Goal: Task Accomplishment & Management: Complete application form

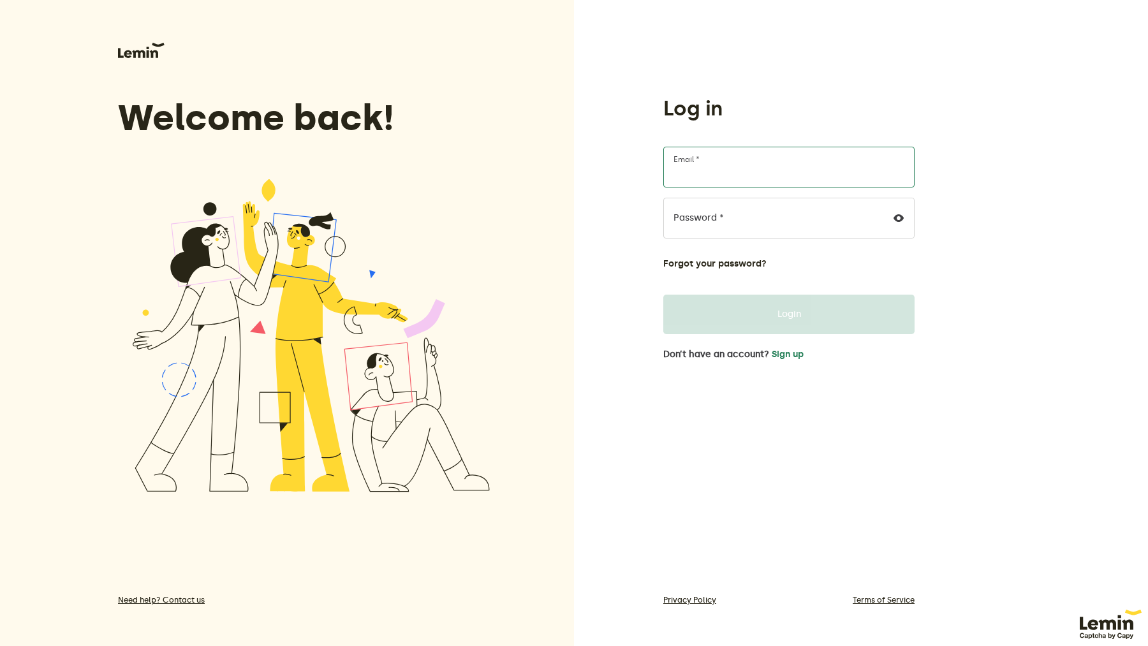
click at [757, 170] on input "Email *" at bounding box center [788, 167] width 251 height 41
click at [770, 284] on form "Email * Password * Forgot your password? Login" at bounding box center [788, 241] width 251 height 188
click at [755, 175] on input "Email *" at bounding box center [788, 167] width 251 height 41
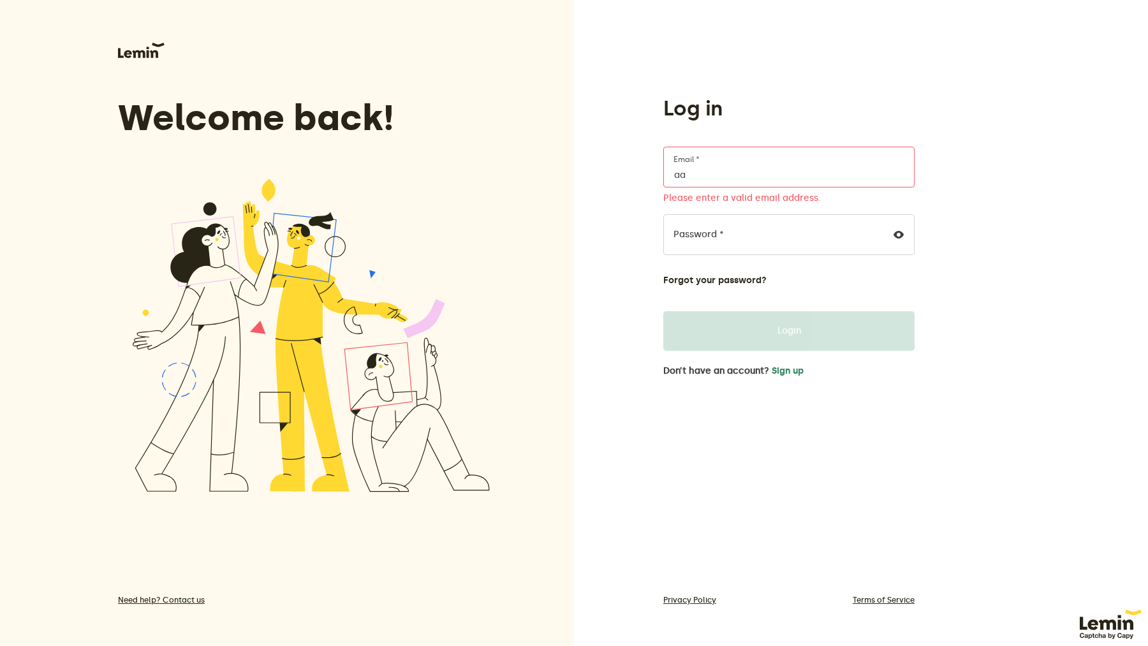
type input "a"
type input "kate6450"
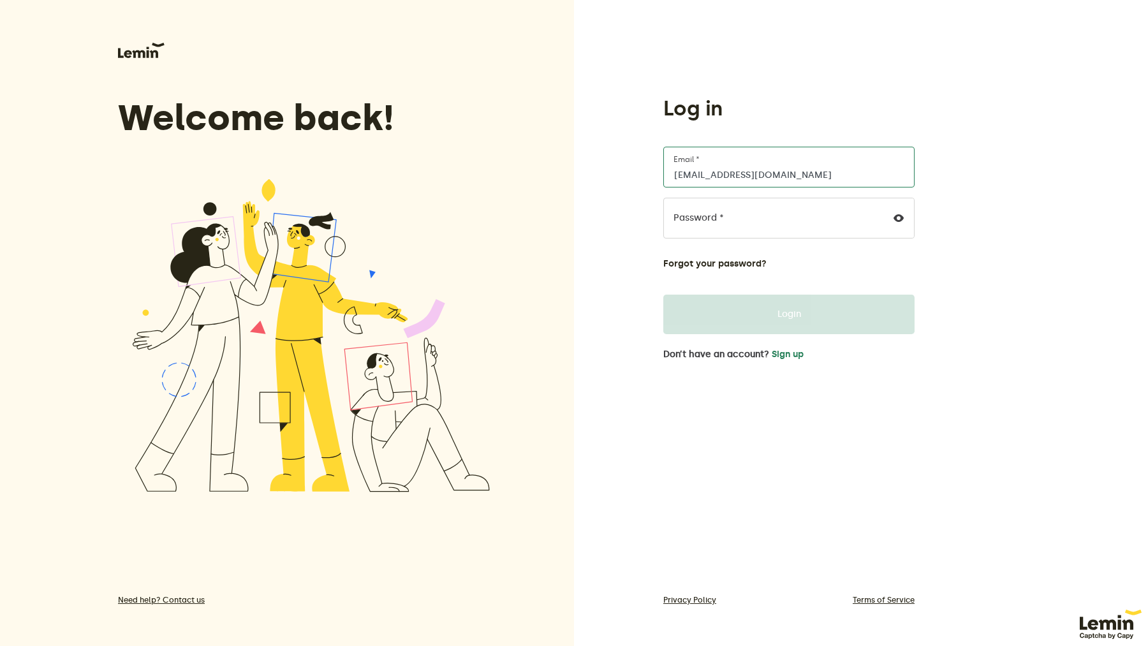
type input "chunling1996@hotmail.com"
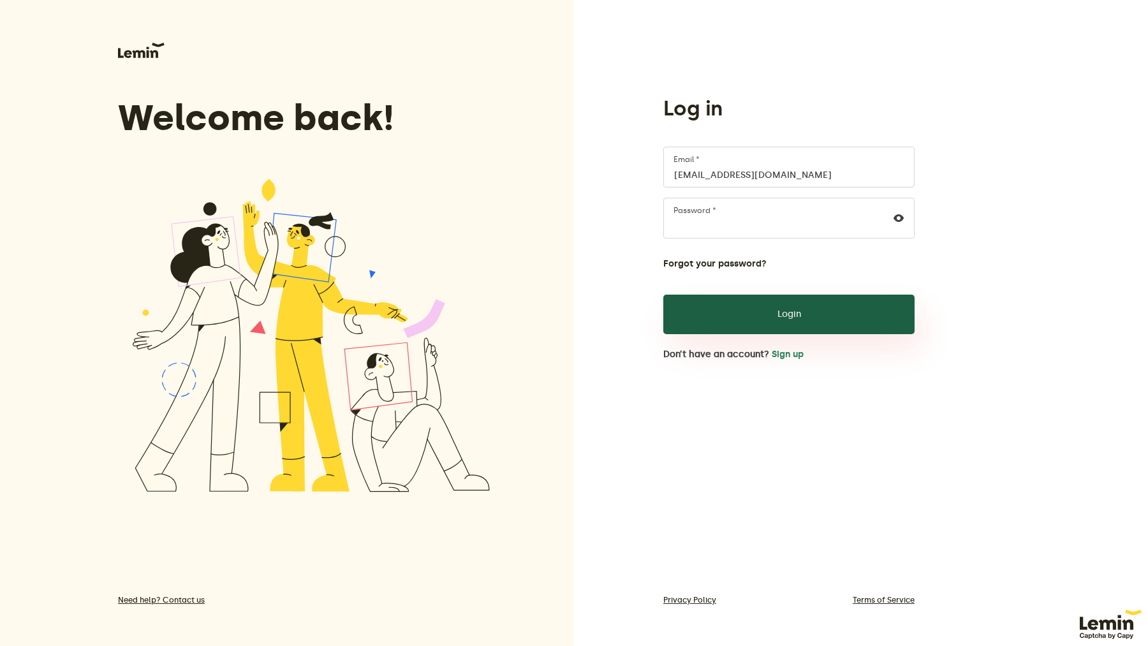
click at [799, 323] on button "Login" at bounding box center [788, 315] width 251 height 40
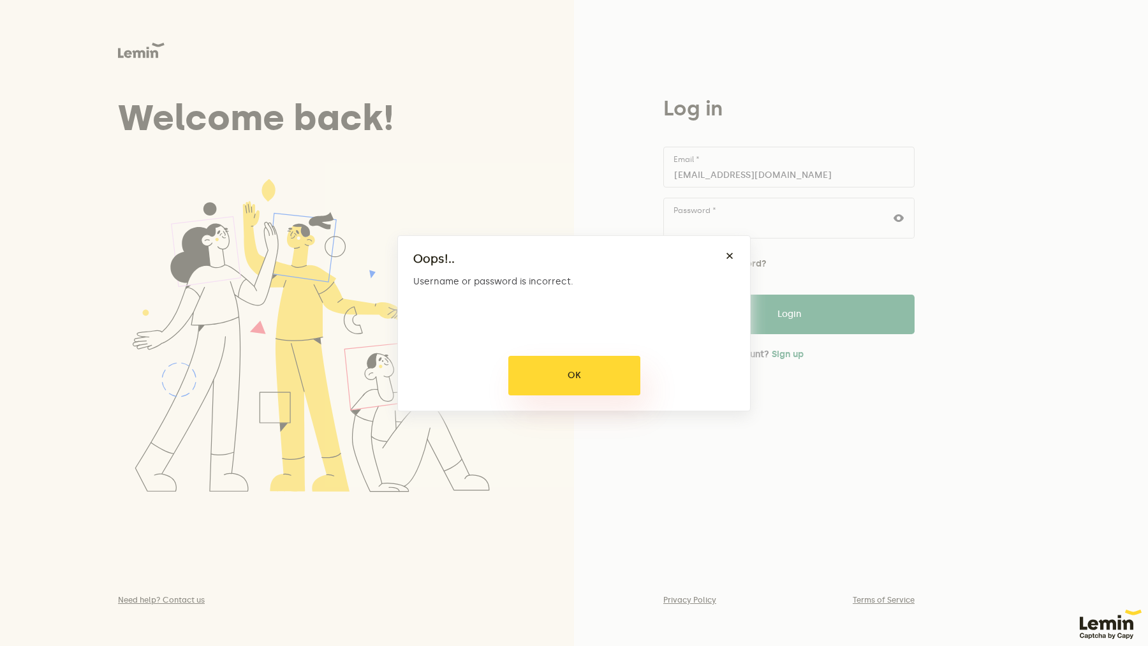
click at [583, 367] on button "OK" at bounding box center [574, 376] width 132 height 40
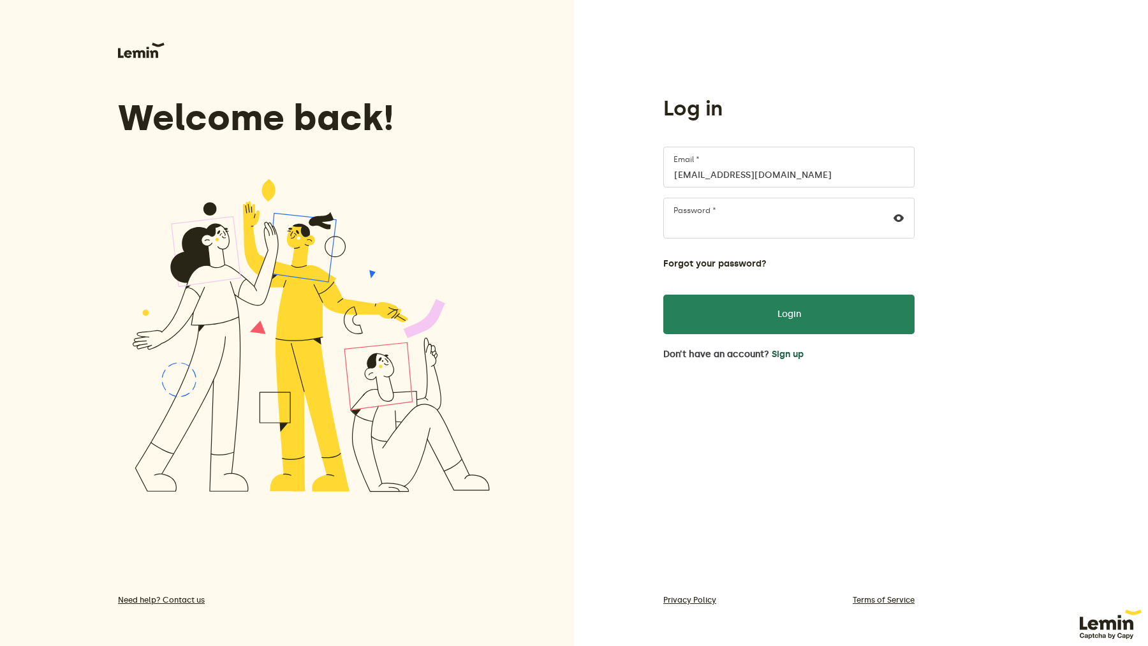
click at [788, 358] on button "Sign up" at bounding box center [788, 355] width 32 height 10
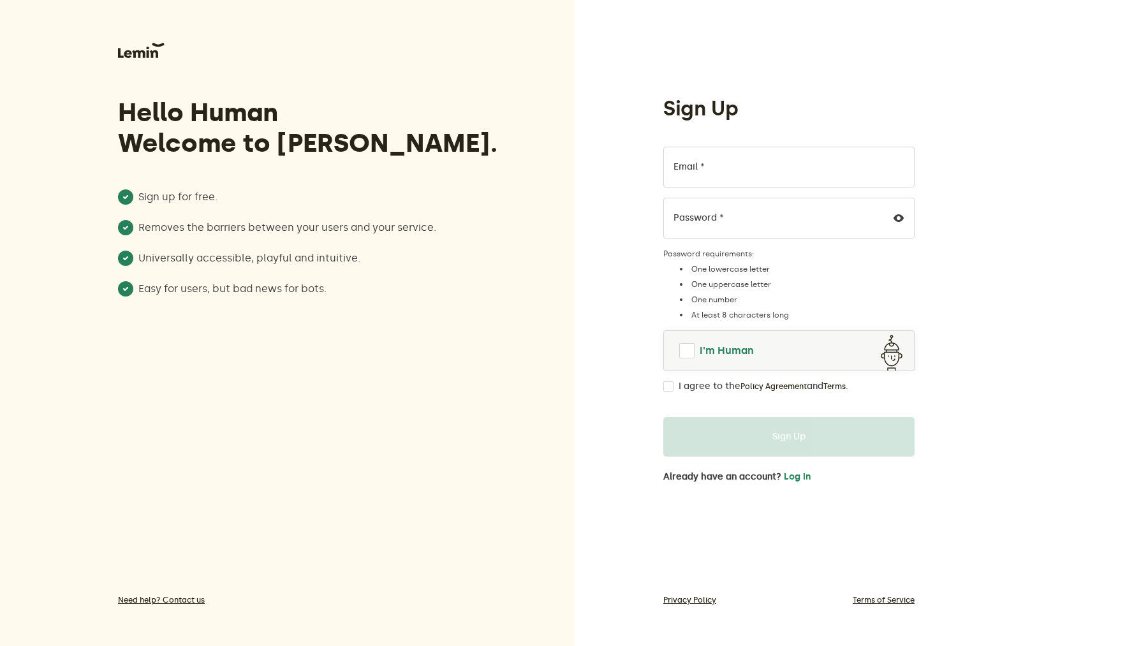
click at [712, 346] on span "I'm Human" at bounding box center [727, 350] width 54 height 15
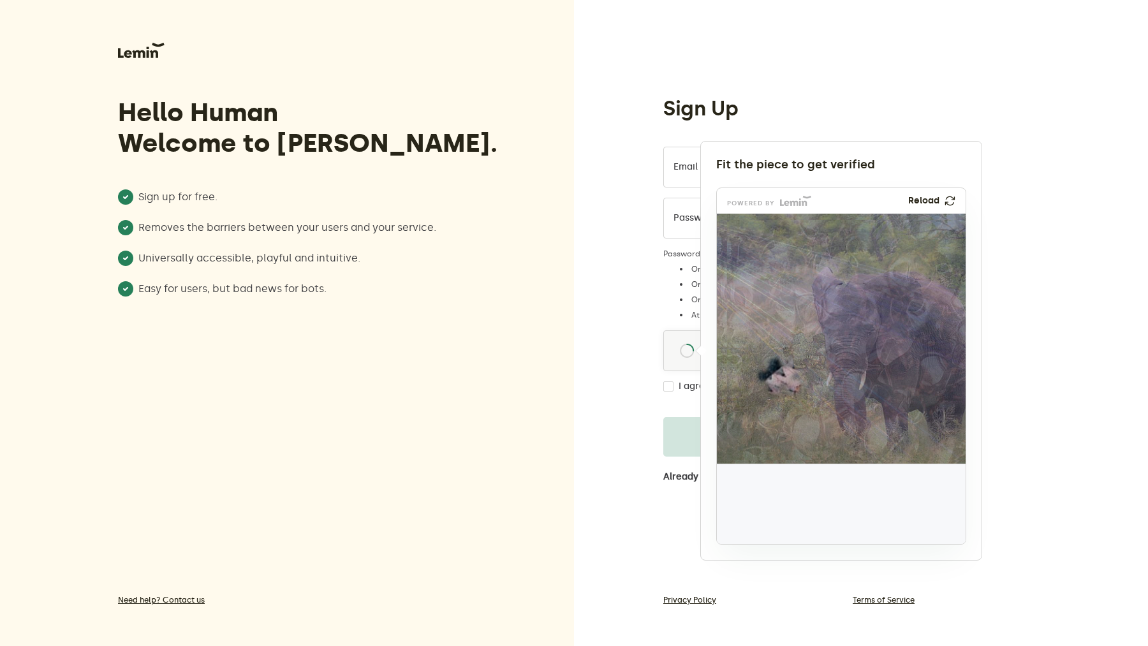
drag, startPoint x: 762, startPoint y: 514, endPoint x: 806, endPoint y: 348, distance: 171.6
click at [806, 349] on img at bounding box center [720, 436] width 413 height 250
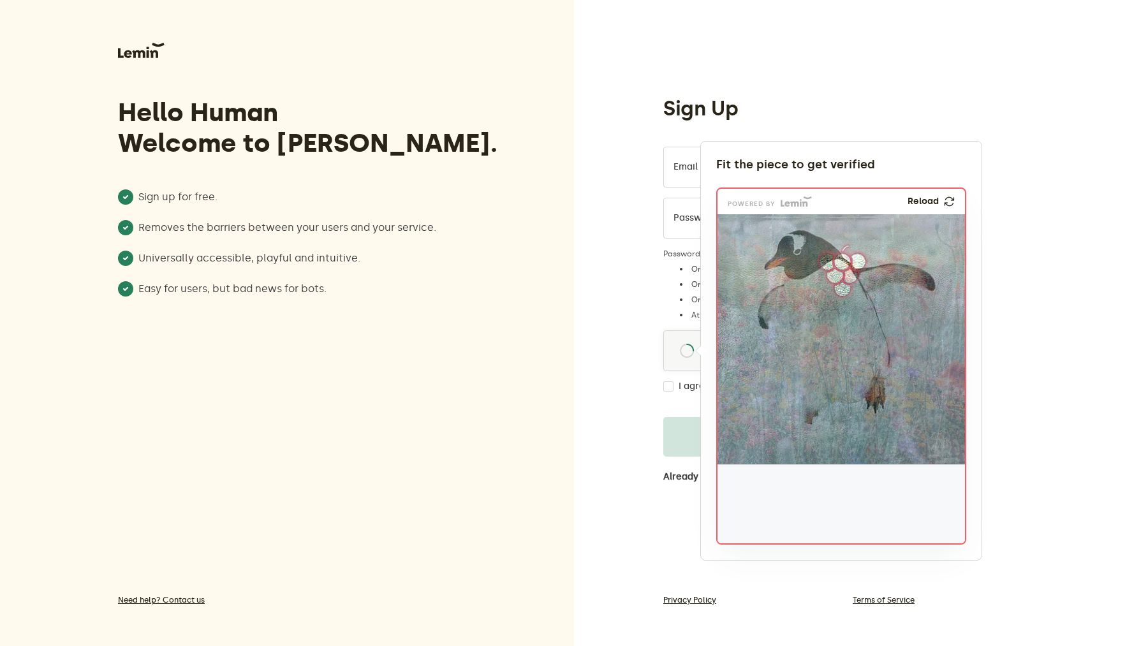
drag, startPoint x: 756, startPoint y: 517, endPoint x: 841, endPoint y: 283, distance: 248.4
click at [841, 283] on img at bounding box center [758, 355] width 413 height 250
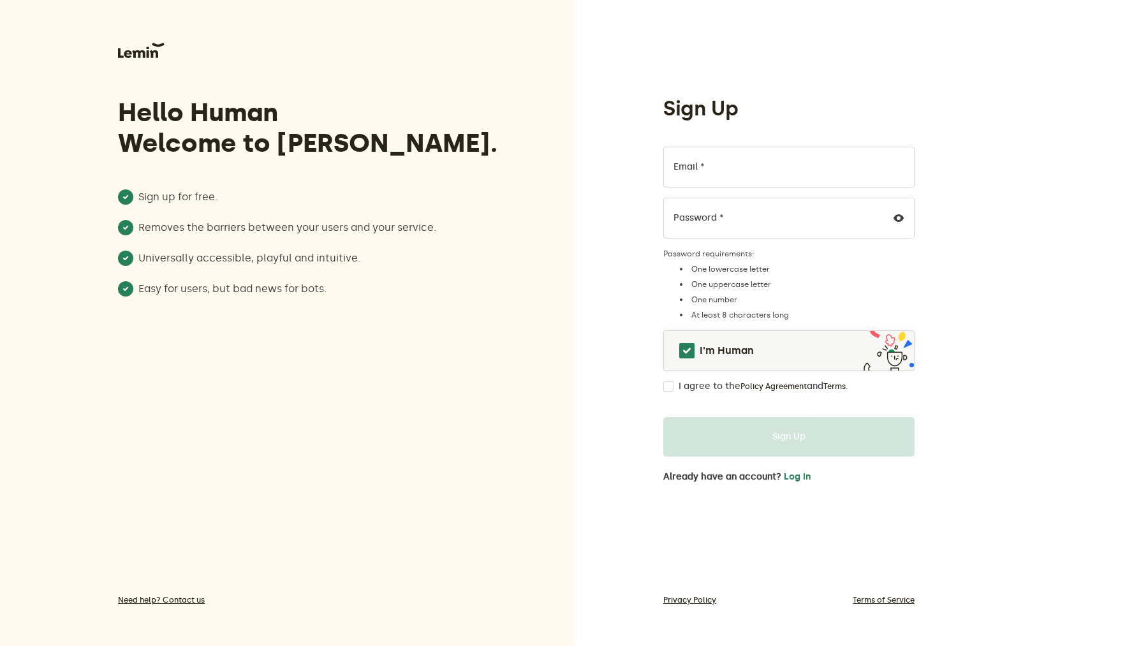
click at [698, 355] on div at bounding box center [574, 323] width 1148 height 646
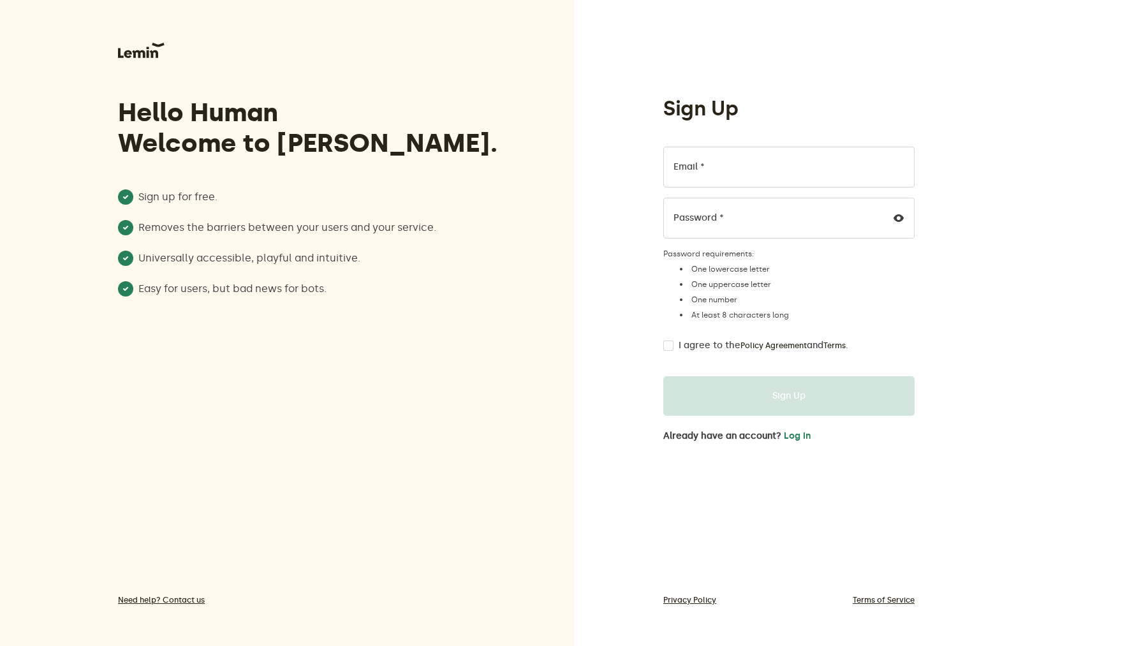
click at [585, 374] on div "Sign Up Email * Password * Password requirements: One lowercase letter One uppe…" at bounding box center [861, 323] width 574 height 646
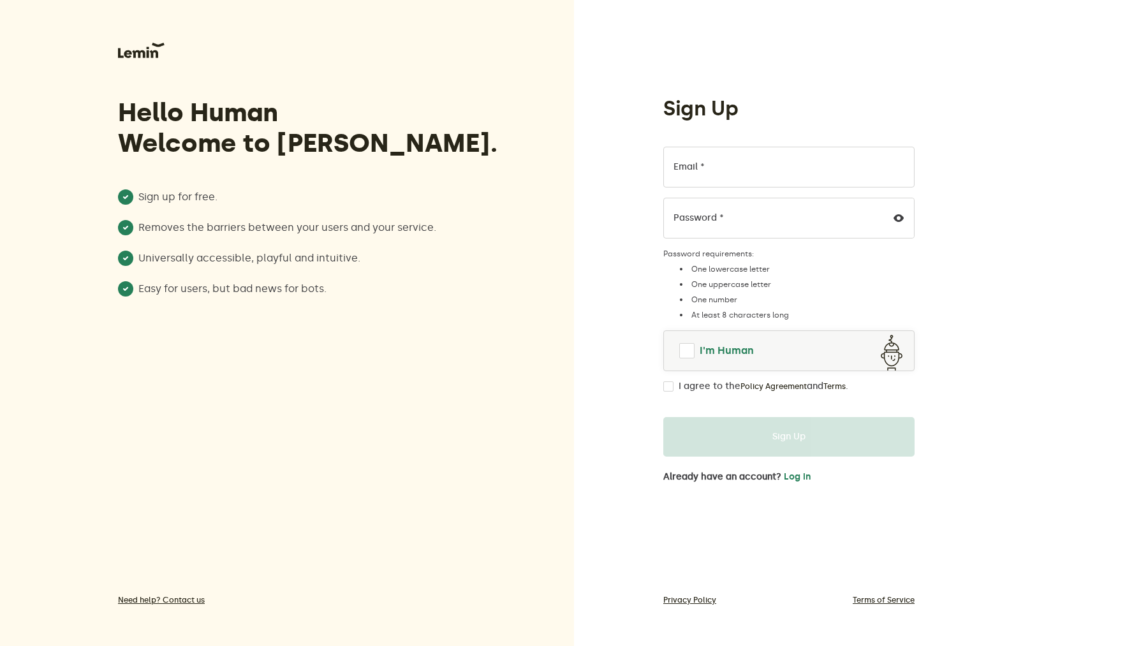
click at [746, 352] on span "I'm Human" at bounding box center [727, 350] width 54 height 15
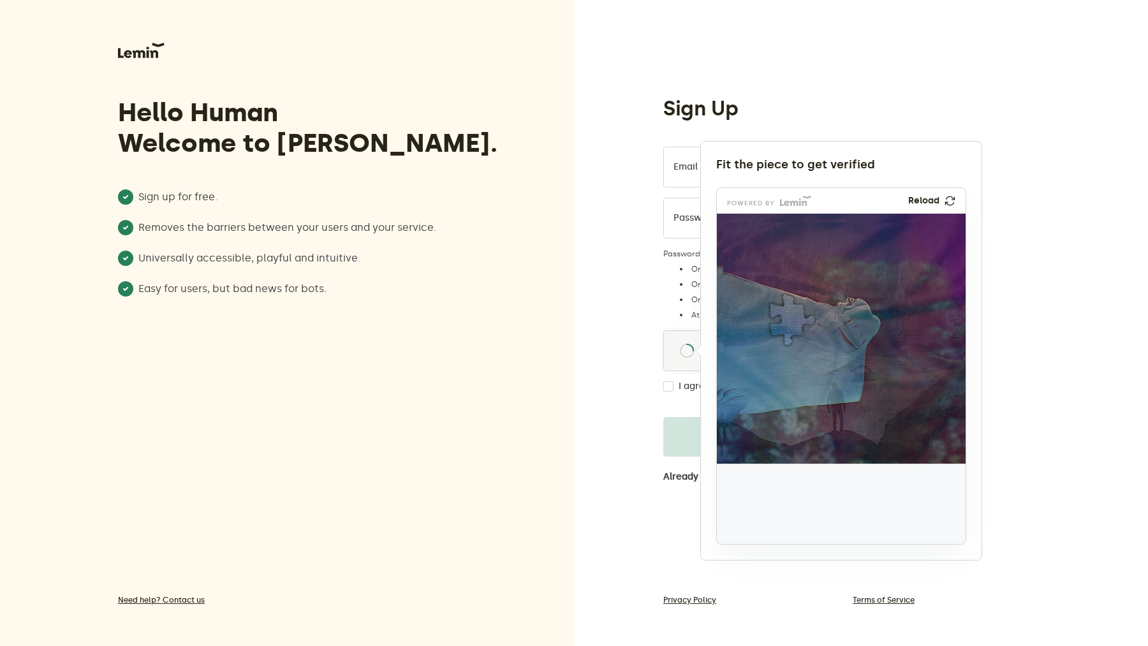
drag, startPoint x: 751, startPoint y: 506, endPoint x: 783, endPoint y: 323, distance: 185.3
click at [783, 323] on img at bounding box center [707, 404] width 413 height 250
